Goal: Transaction & Acquisition: Purchase product/service

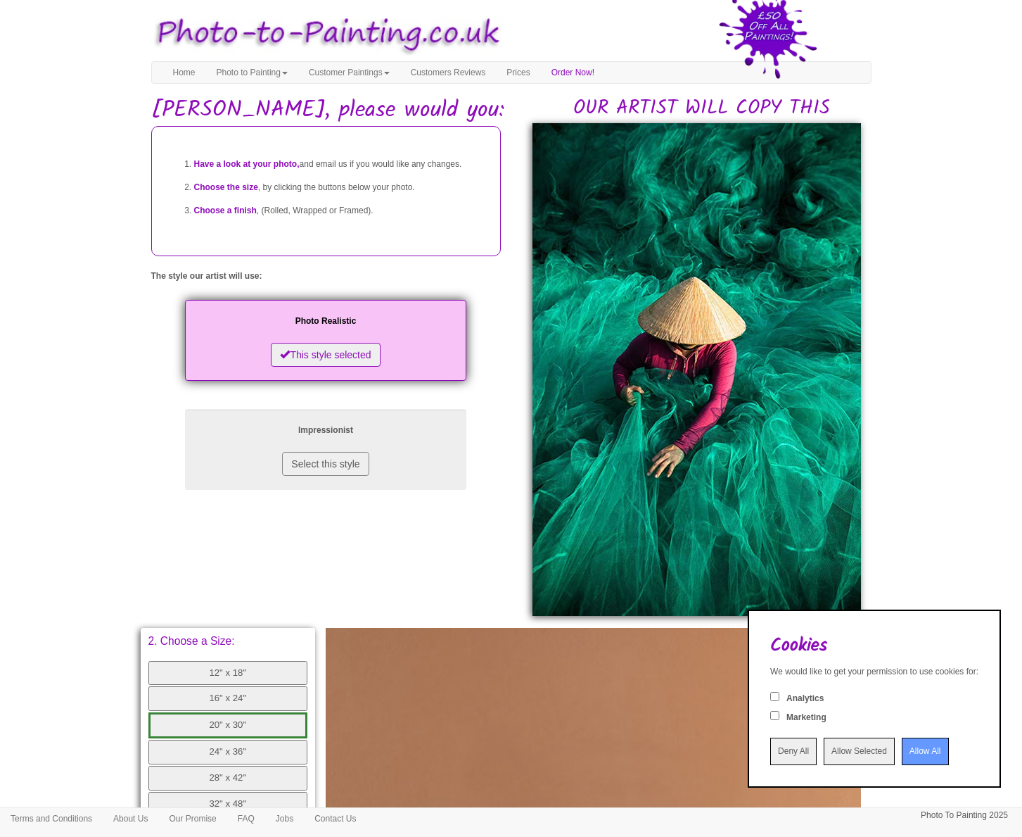
drag, startPoint x: 759, startPoint y: 752, endPoint x: 669, endPoint y: 726, distance: 93.1
click at [771, 752] on input "Deny All" at bounding box center [794, 750] width 46 height 27
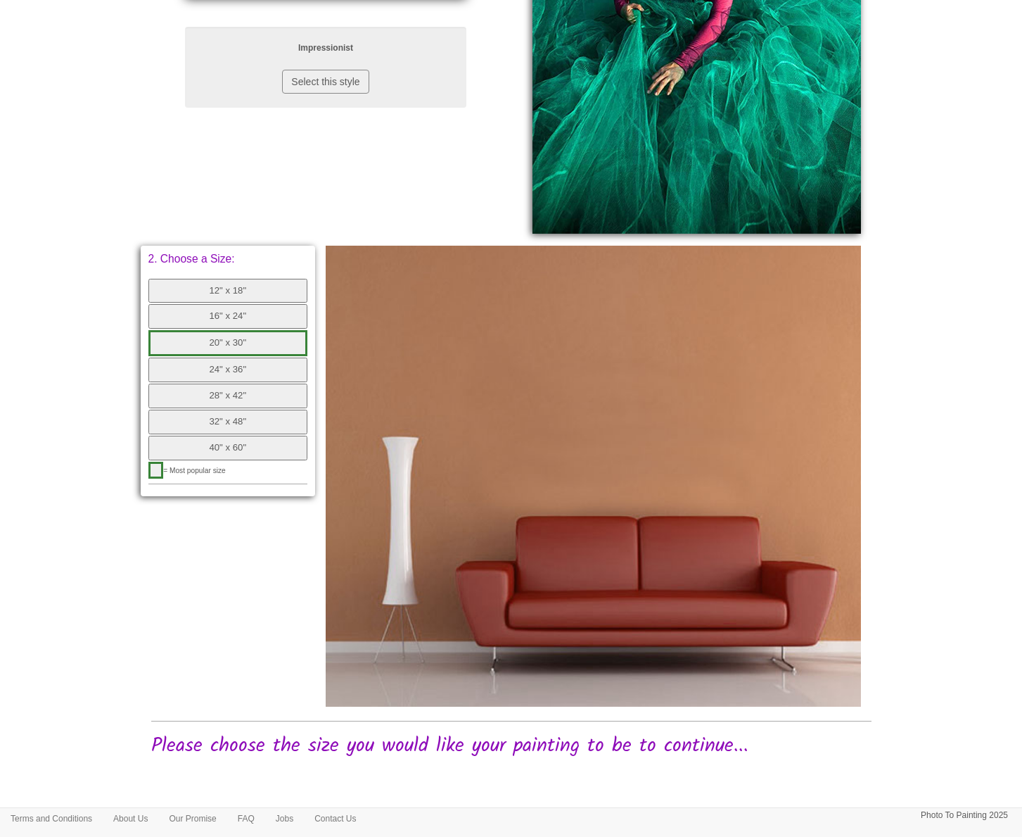
scroll to position [381, 0]
click at [222, 358] on button "24" x 36"" at bounding box center [228, 370] width 160 height 25
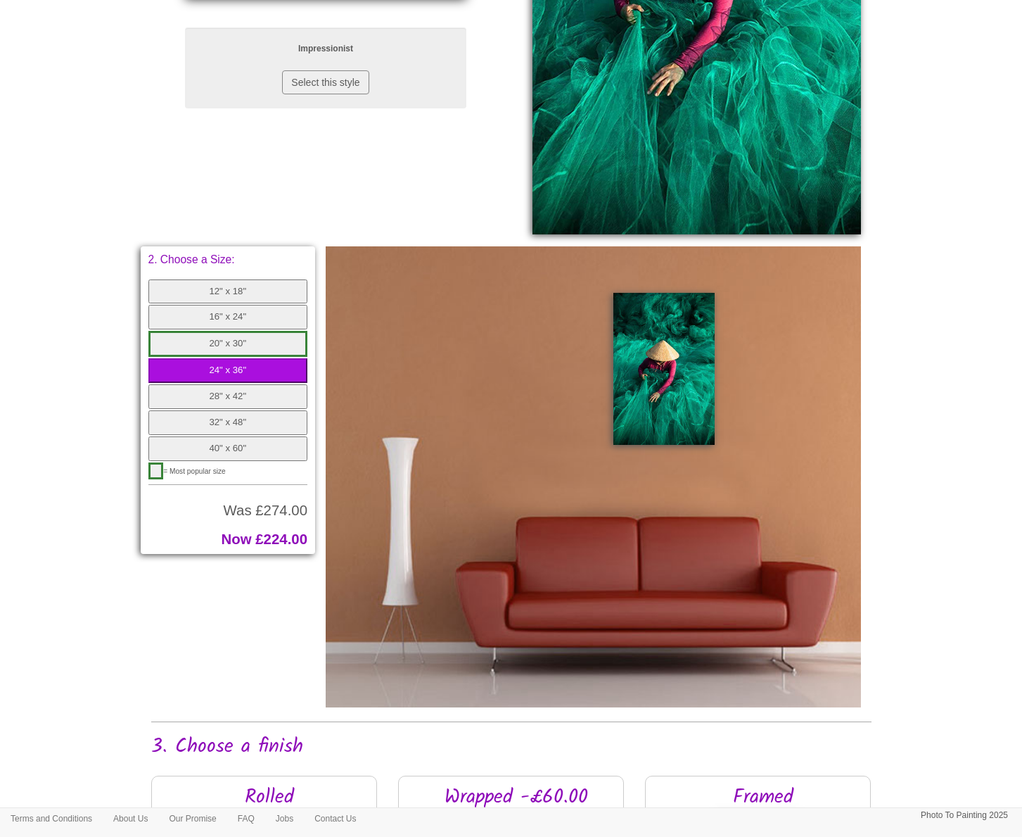
click at [220, 331] on button "20" x 30"" at bounding box center [228, 344] width 160 height 26
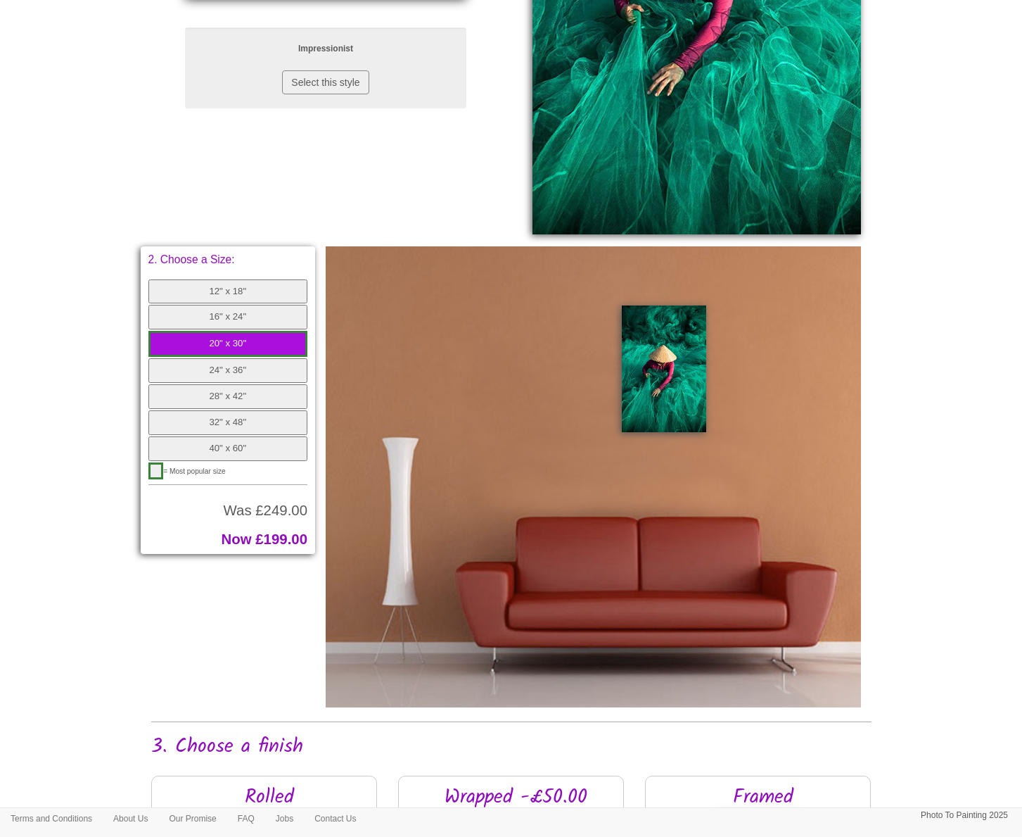
click at [224, 315] on button "16" x 24"" at bounding box center [228, 317] width 160 height 25
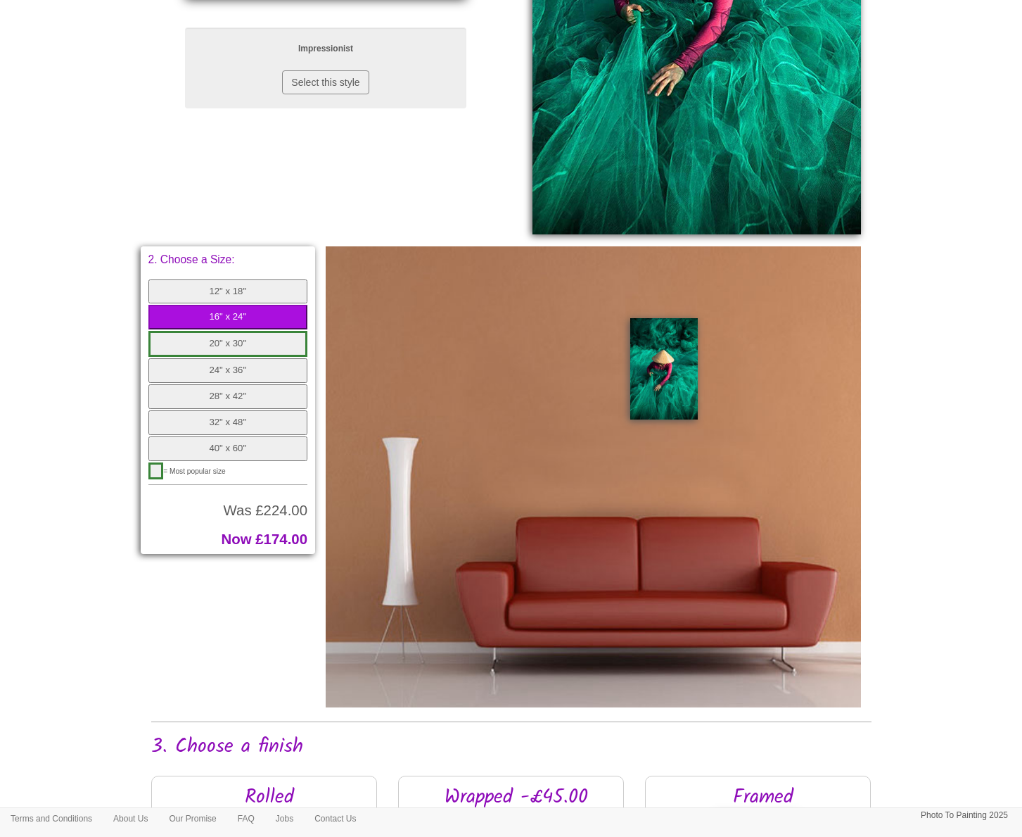
click at [235, 342] on button "20" x 30"" at bounding box center [228, 344] width 160 height 26
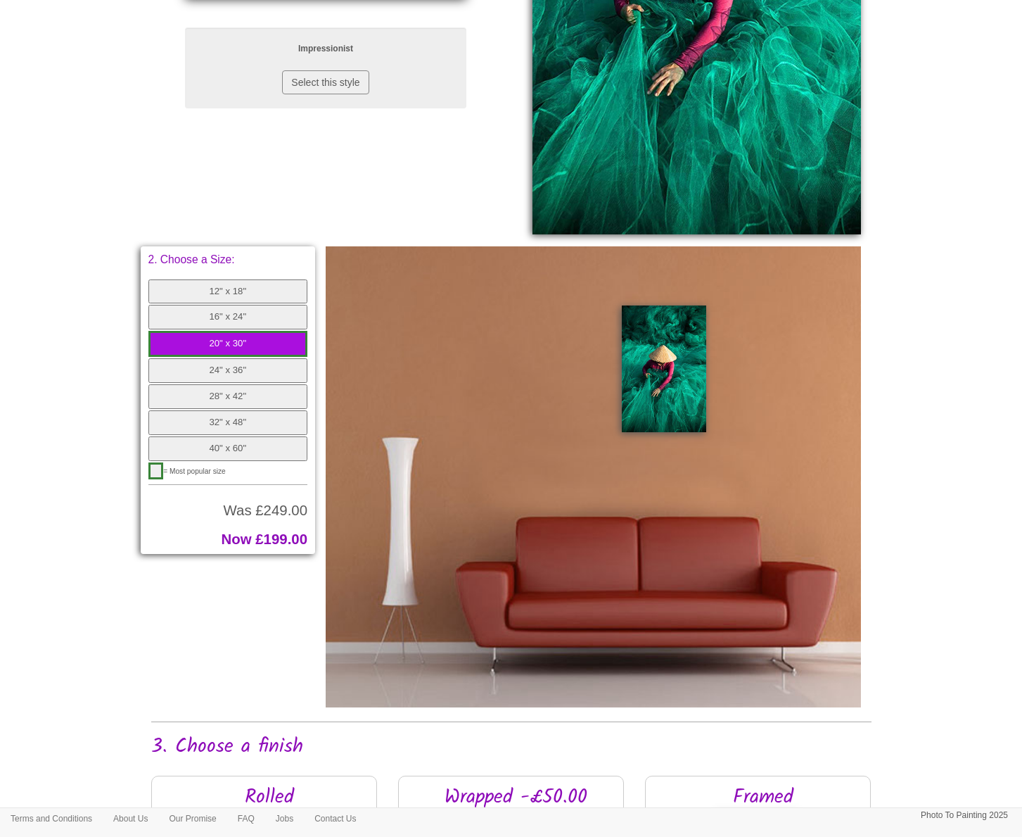
click at [241, 361] on button "24" x 36"" at bounding box center [228, 370] width 160 height 25
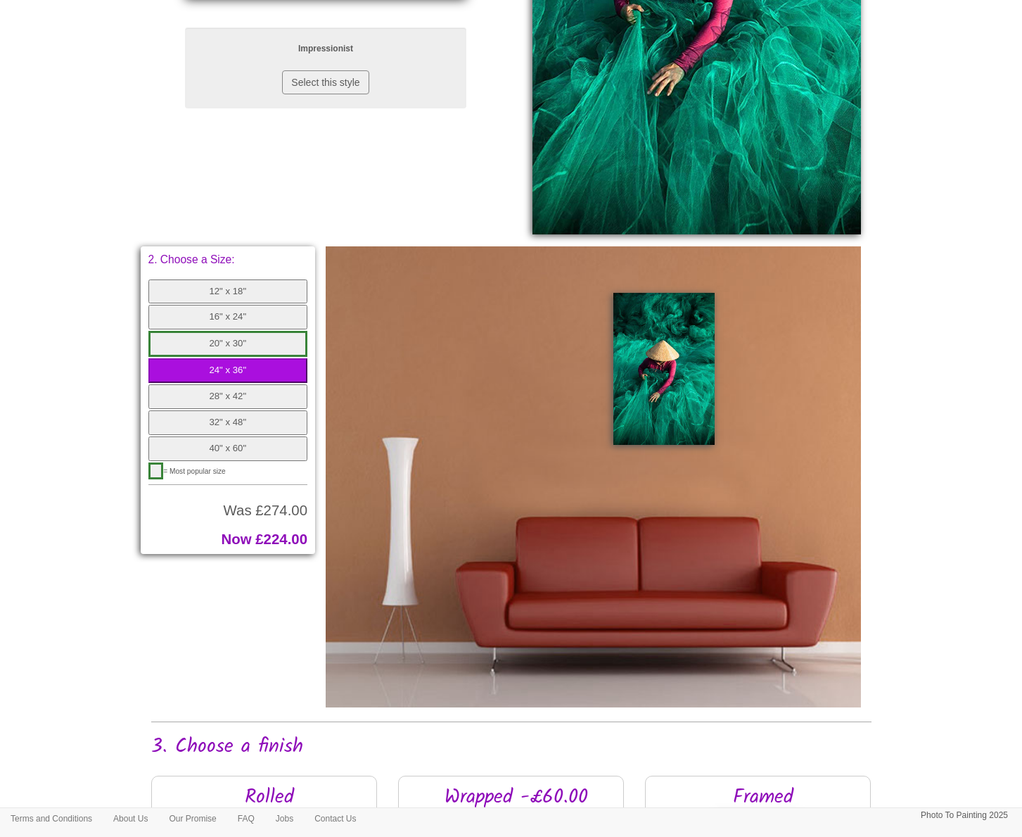
click at [243, 336] on button "20" x 30"" at bounding box center [228, 344] width 160 height 26
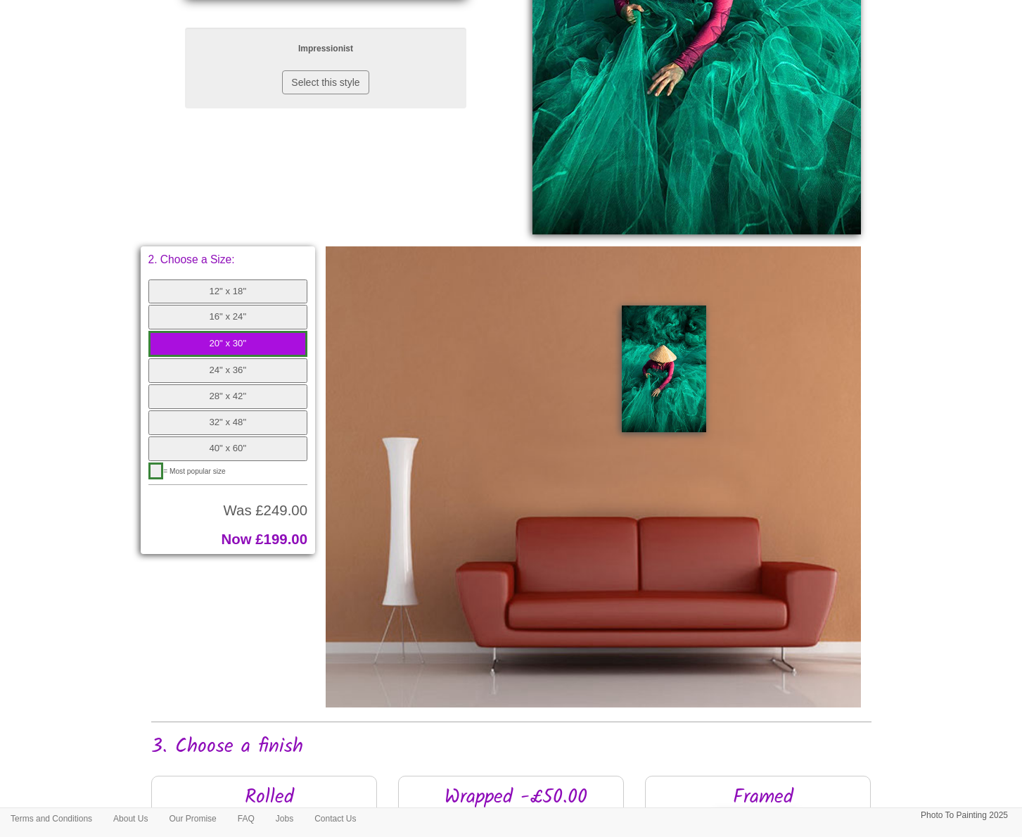
click at [244, 358] on button "24" x 36"" at bounding box center [228, 370] width 160 height 25
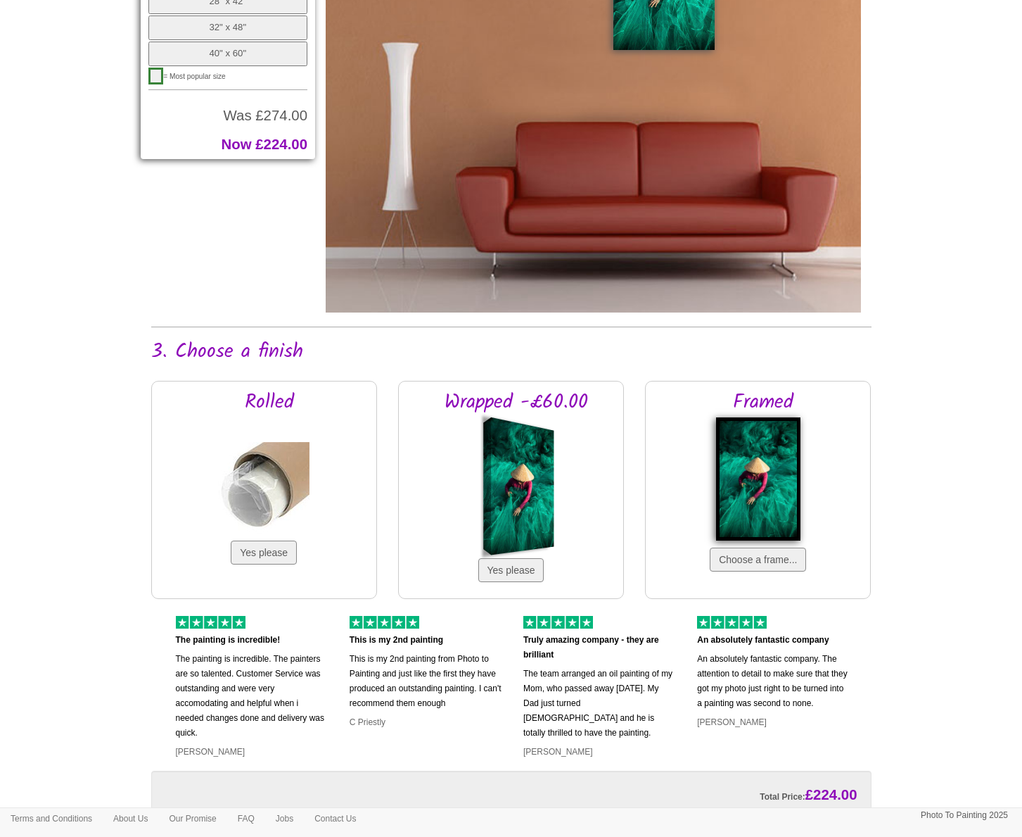
scroll to position [777, 0]
click at [513, 567] on button "Yes please" at bounding box center [512, 569] width 66 height 24
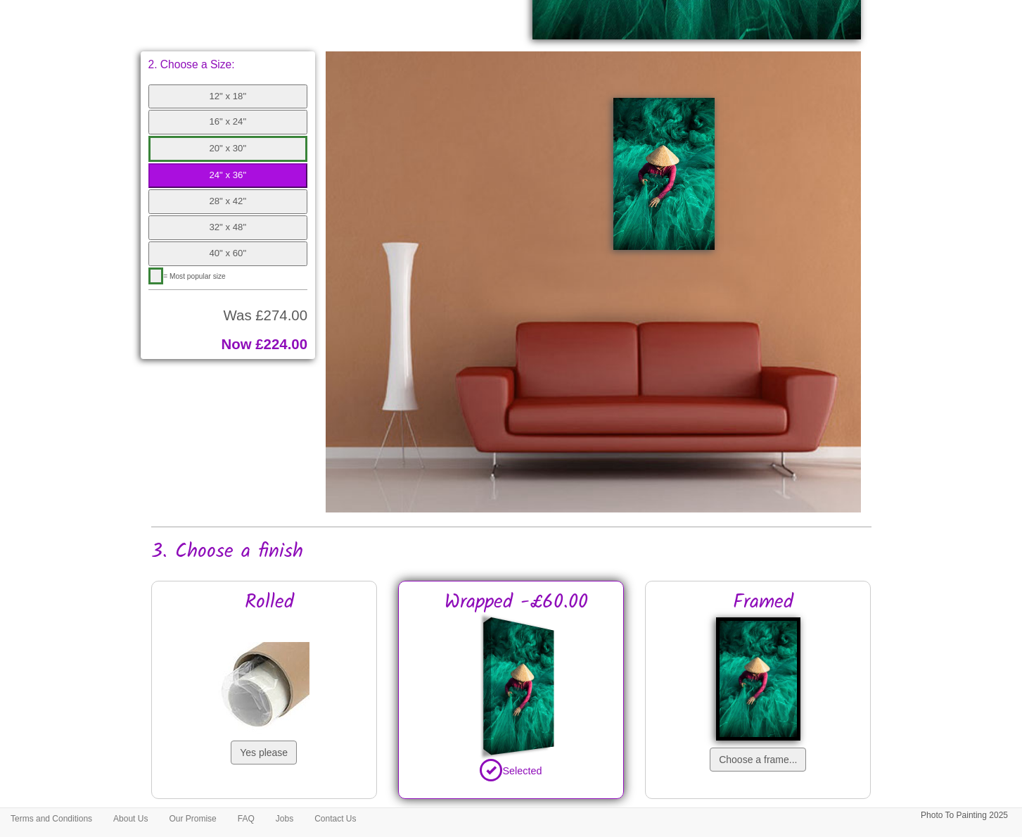
scroll to position [539, 0]
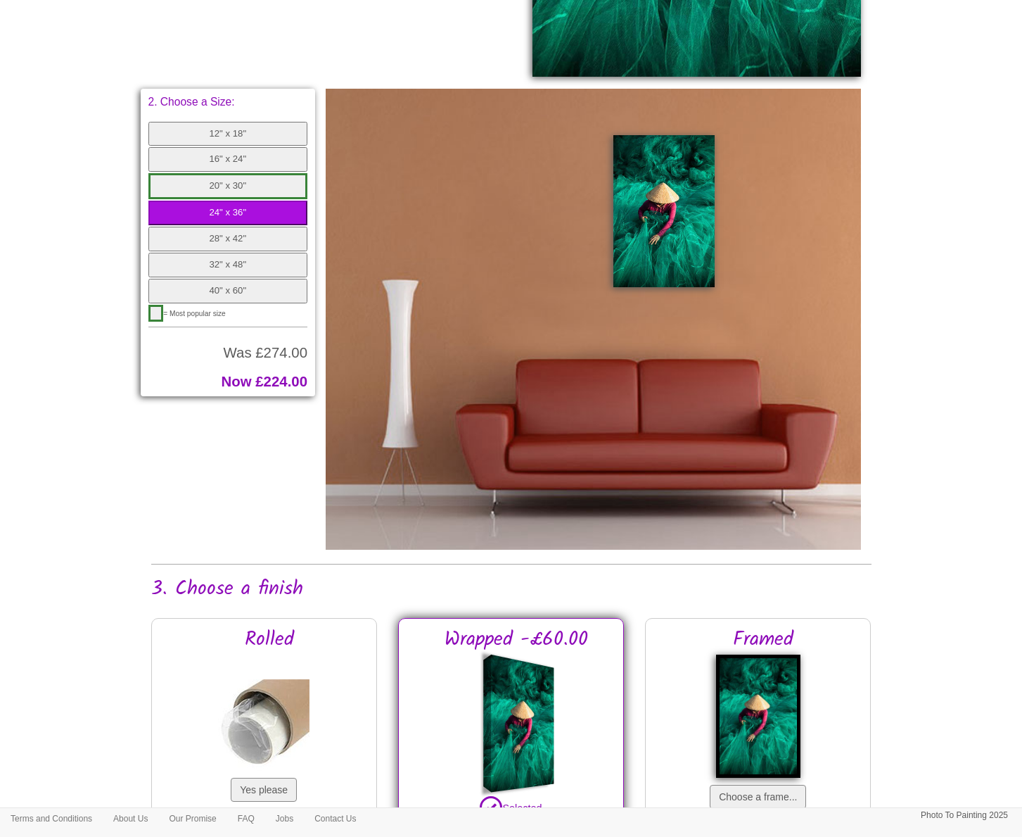
click at [243, 179] on button "20" x 30"" at bounding box center [228, 186] width 160 height 26
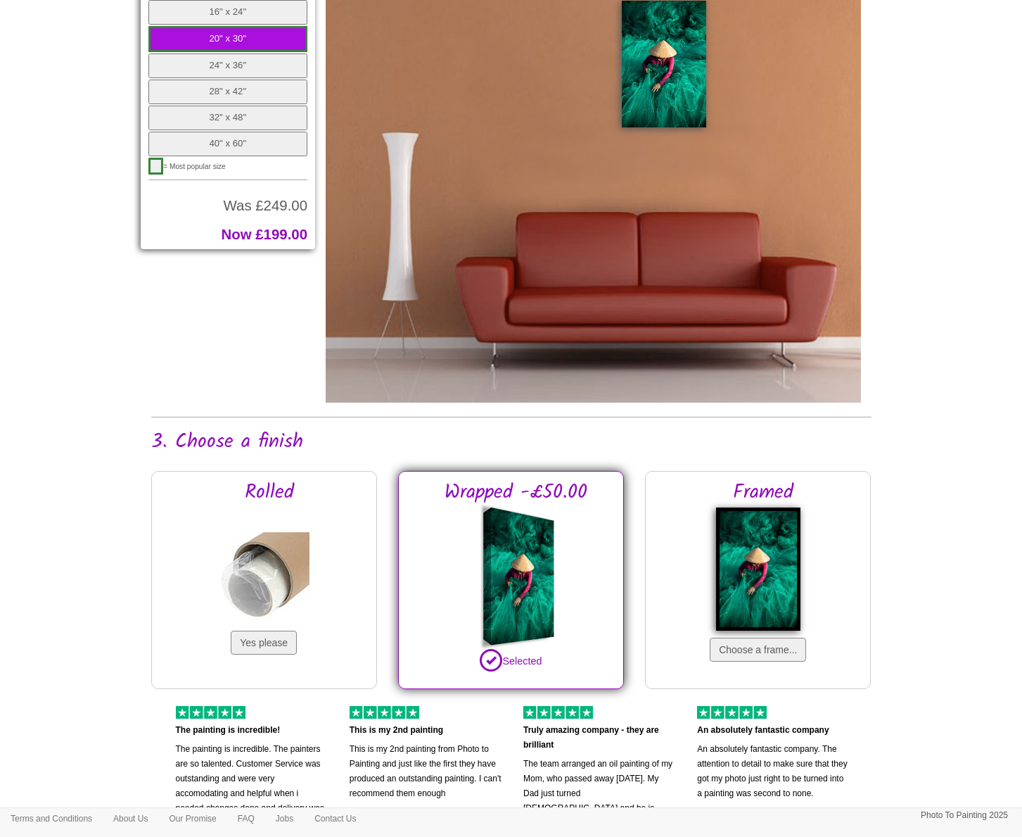
scroll to position [685, 0]
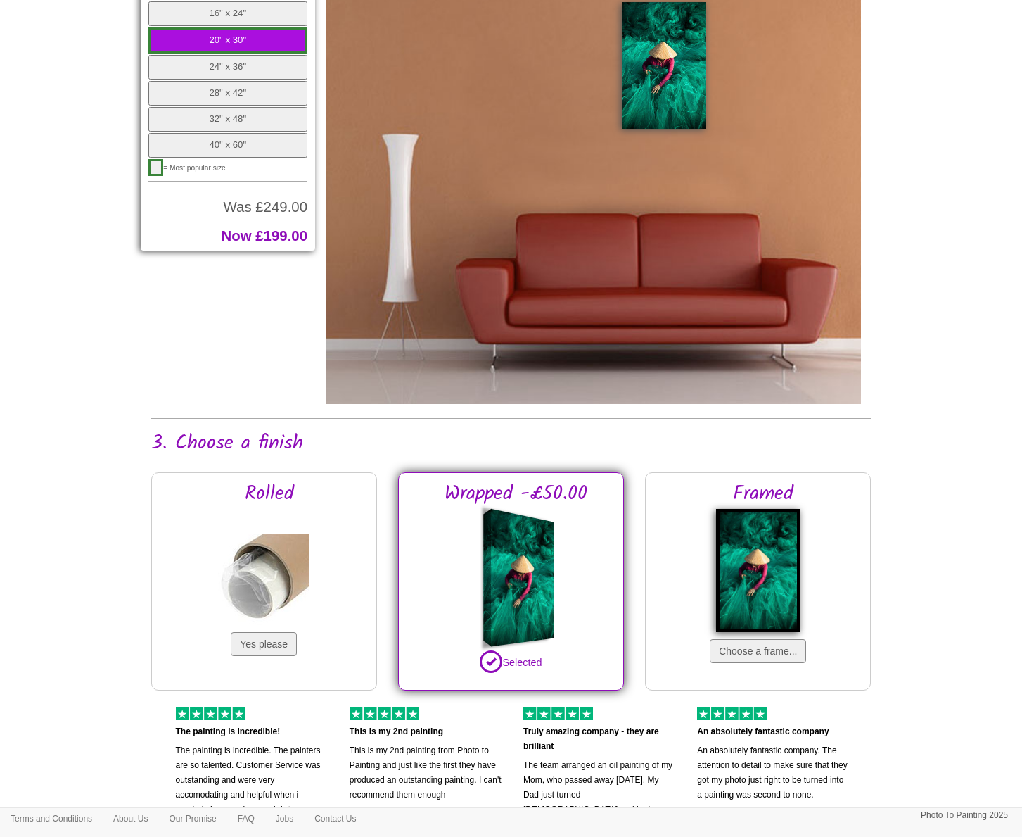
click at [246, 58] on button "24" x 36"" at bounding box center [228, 67] width 160 height 25
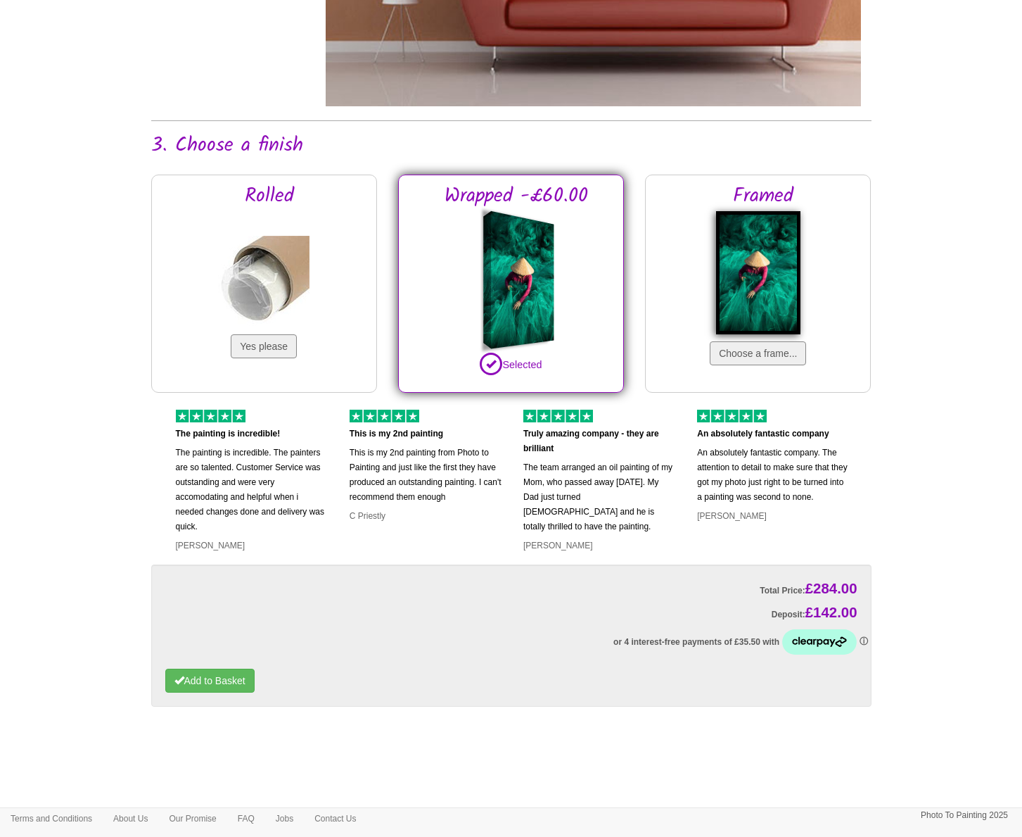
scroll to position [982, 0]
click at [234, 679] on button "Add to Basket" at bounding box center [209, 681] width 89 height 24
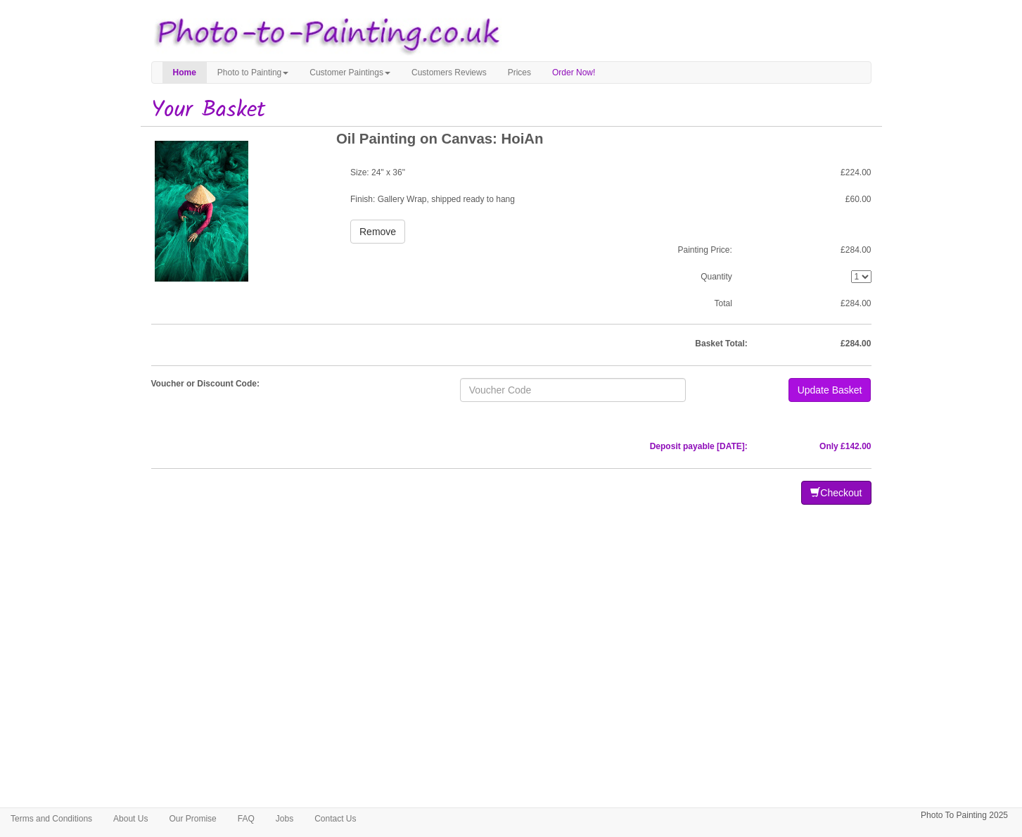
click at [835, 496] on button "Checkout" at bounding box center [837, 493] width 70 height 24
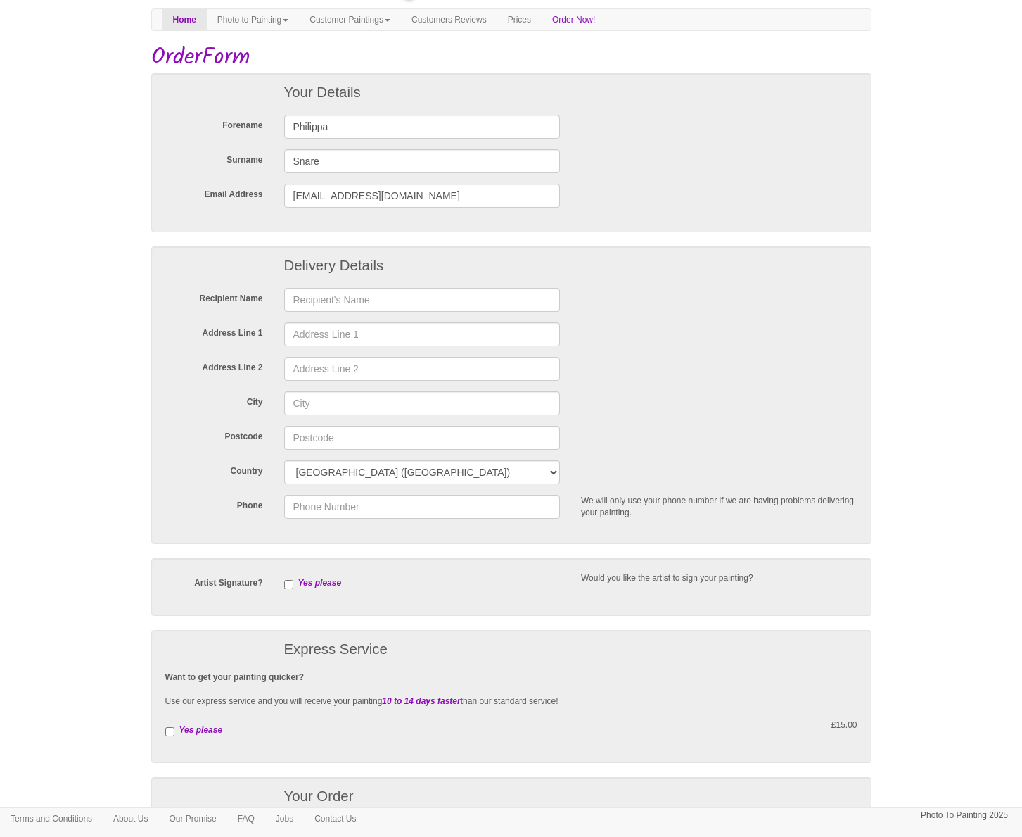
scroll to position [55, 0]
type input "philippa Snare"
type input "Travers Cottage"
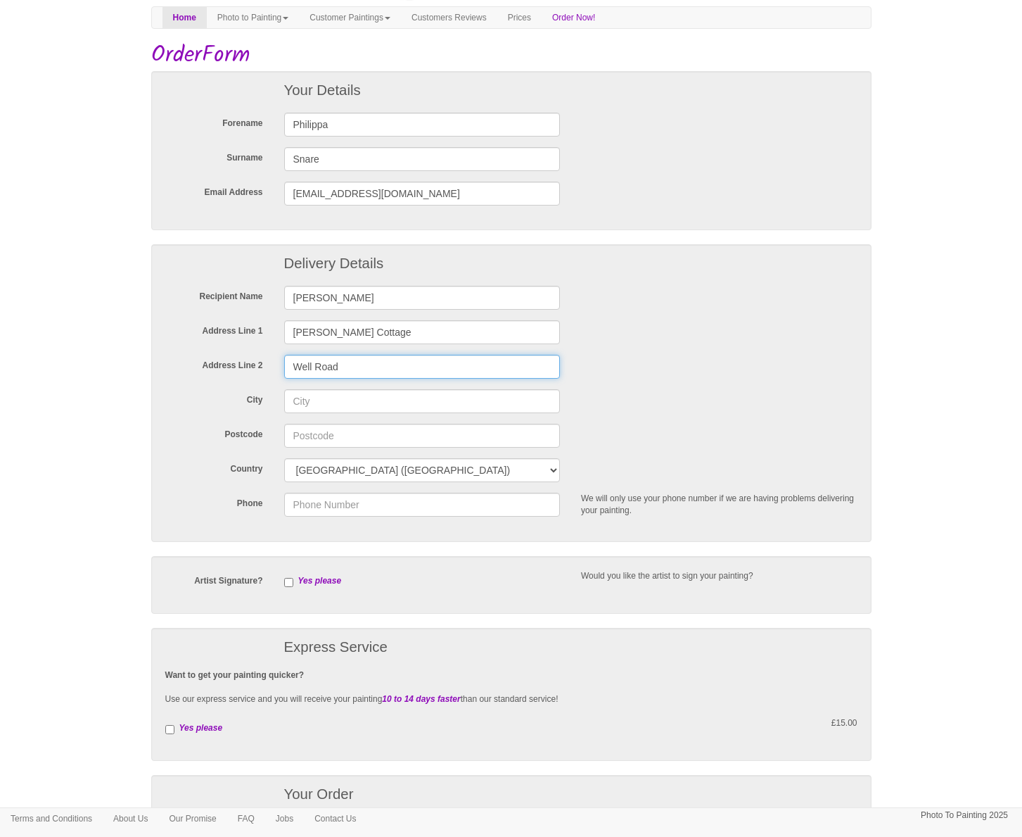
type input "Well Road"
type input "Crondall"
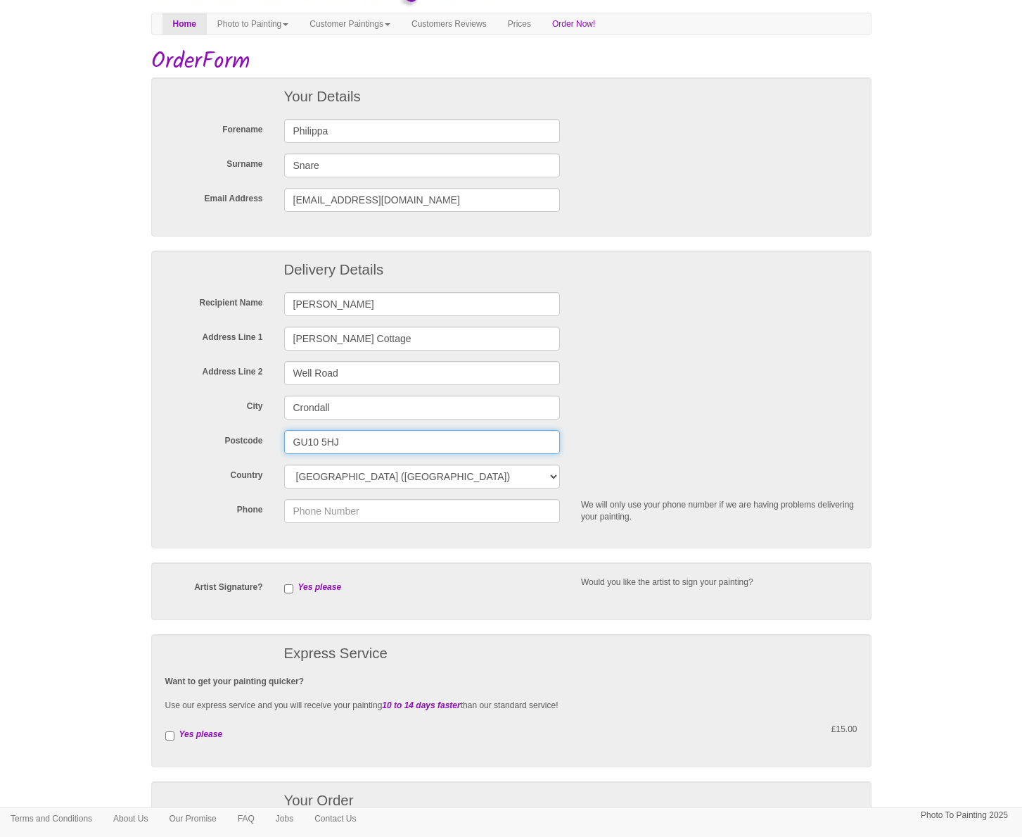
scroll to position [52, 0]
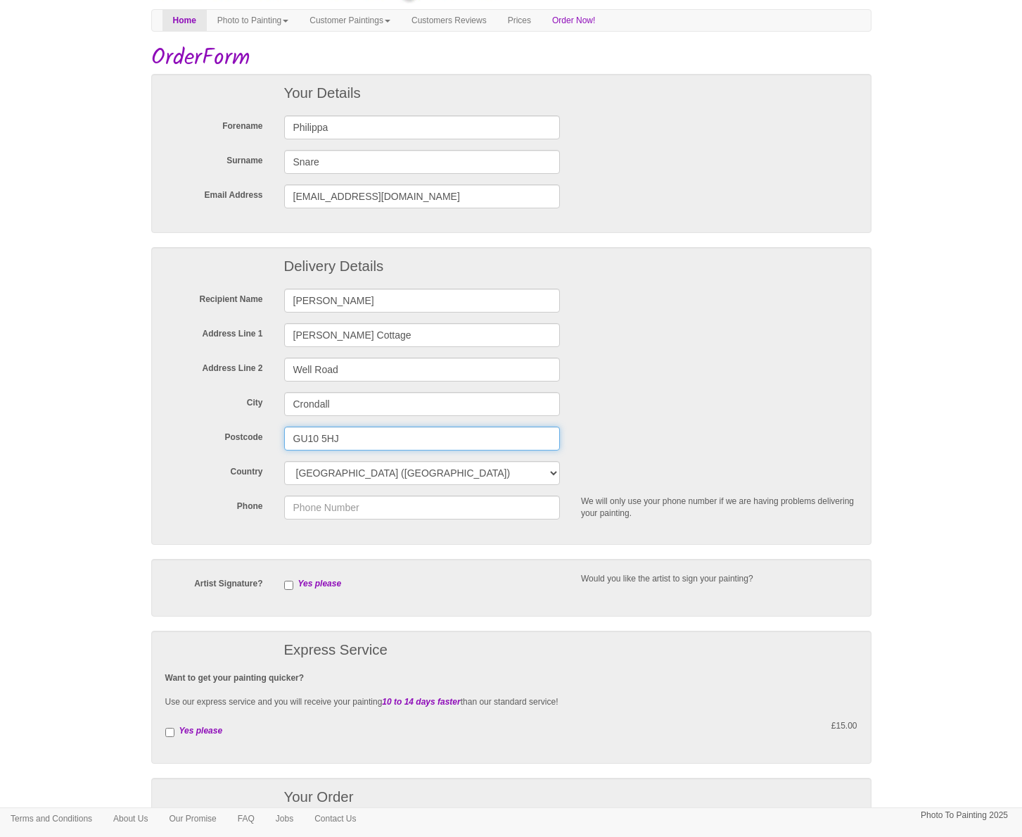
type input "GU10 5HJ"
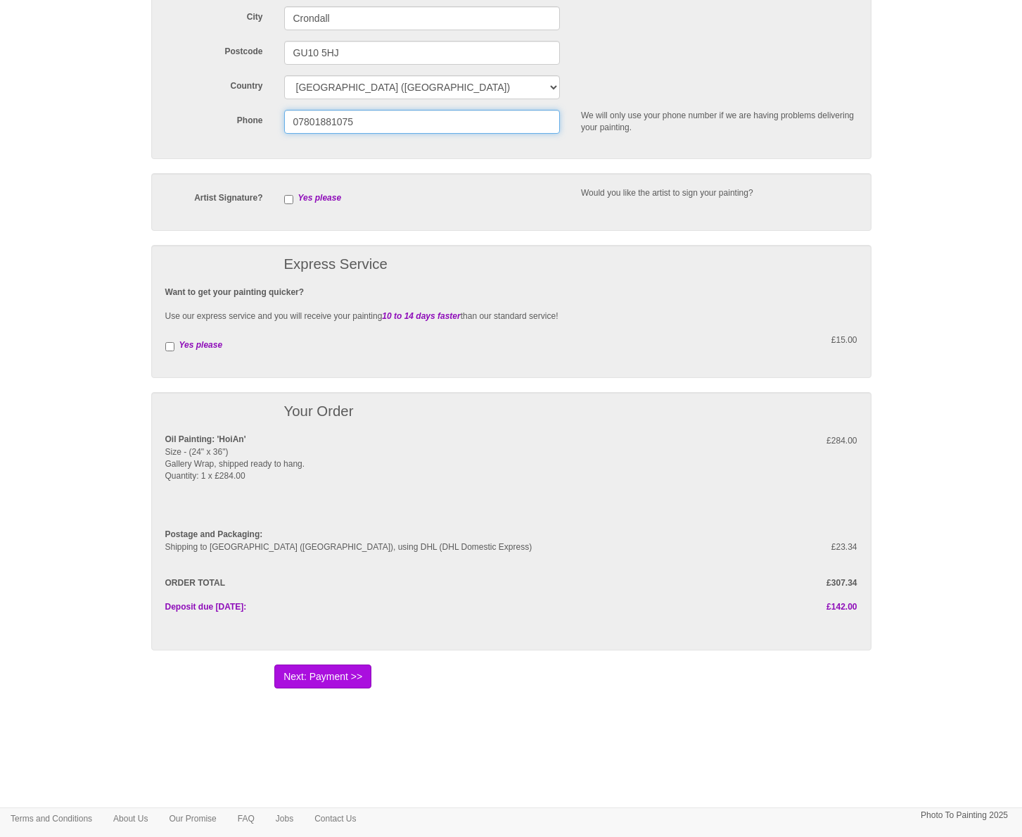
scroll to position [437, 0]
type input "07801881075"
click at [332, 677] on button "Next: Payment >>" at bounding box center [322, 677] width 97 height 24
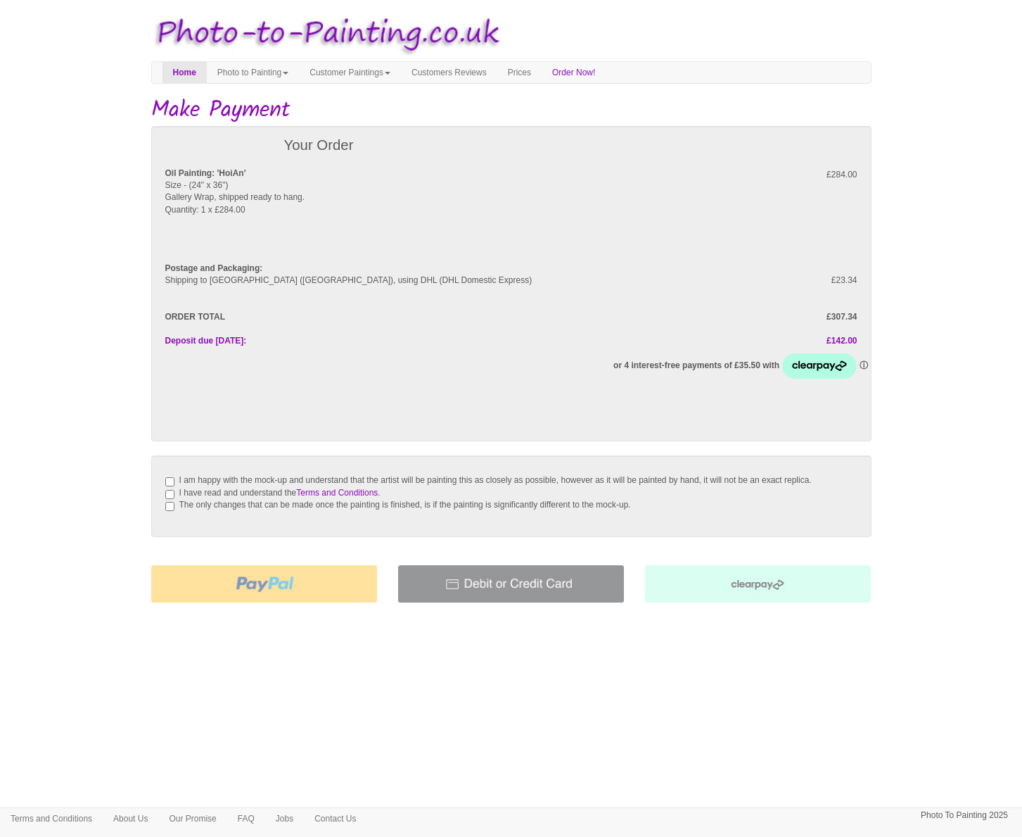
click at [167, 480] on input "I am happy with the mock-up and understand that the artist will be painting thi…" at bounding box center [169, 481] width 9 height 9
checkbox input "true"
click at [169, 499] on input "I have read and understand the Terms and Conditions ." at bounding box center [169, 494] width 9 height 9
checkbox input "true"
click at [172, 511] on input "The only changes that can be made once the painting is finished, is if the pain…" at bounding box center [169, 506] width 9 height 9
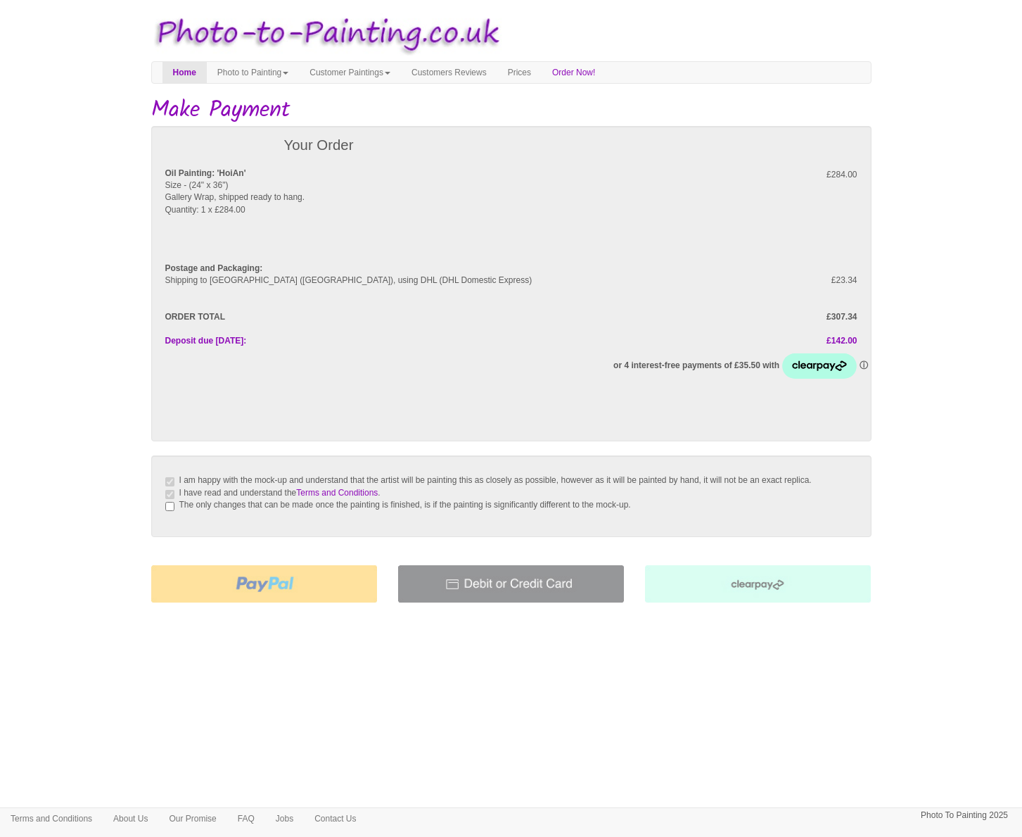
checkbox input "true"
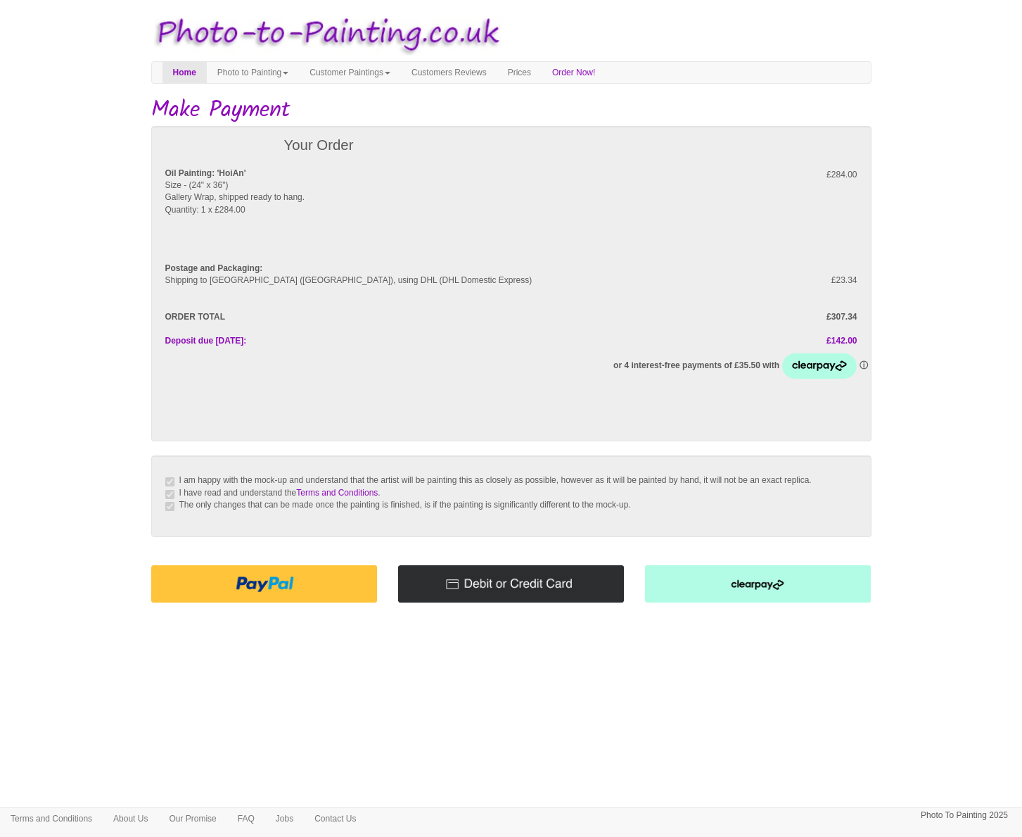
click at [272, 598] on img at bounding box center [264, 583] width 226 height 37
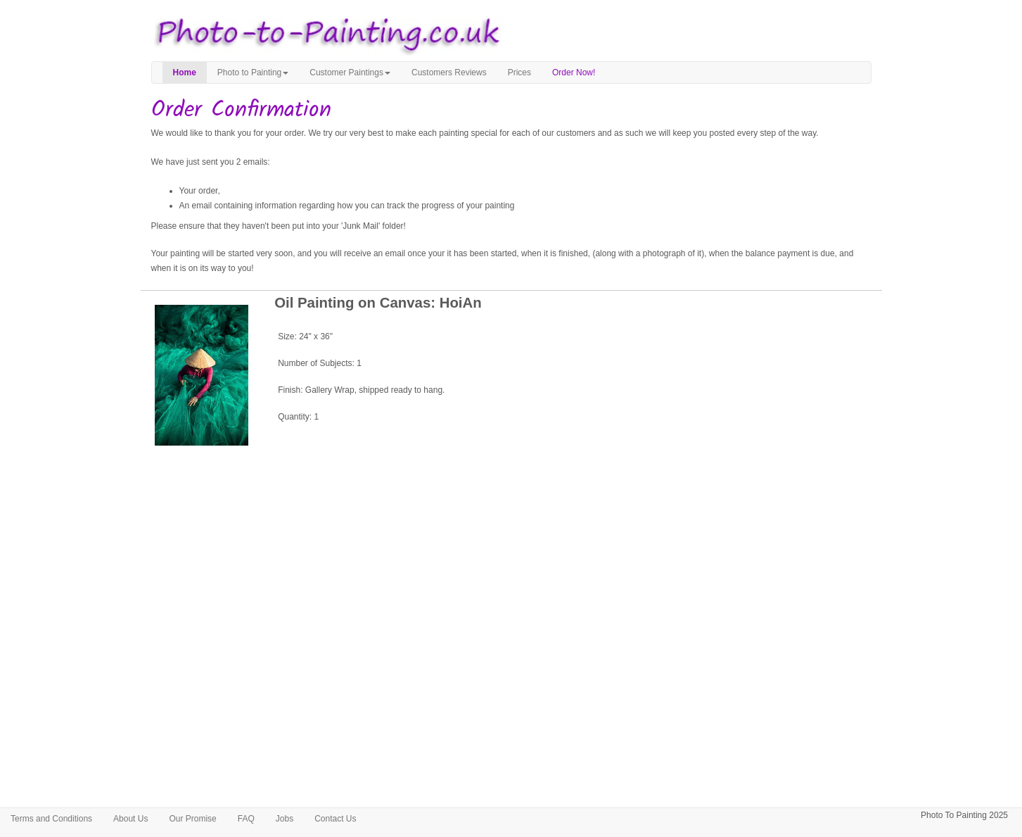
click at [571, 423] on p "Quantity: 1" at bounding box center [580, 416] width 604 height 13
